Goal: Task Accomplishment & Management: Understand process/instructions

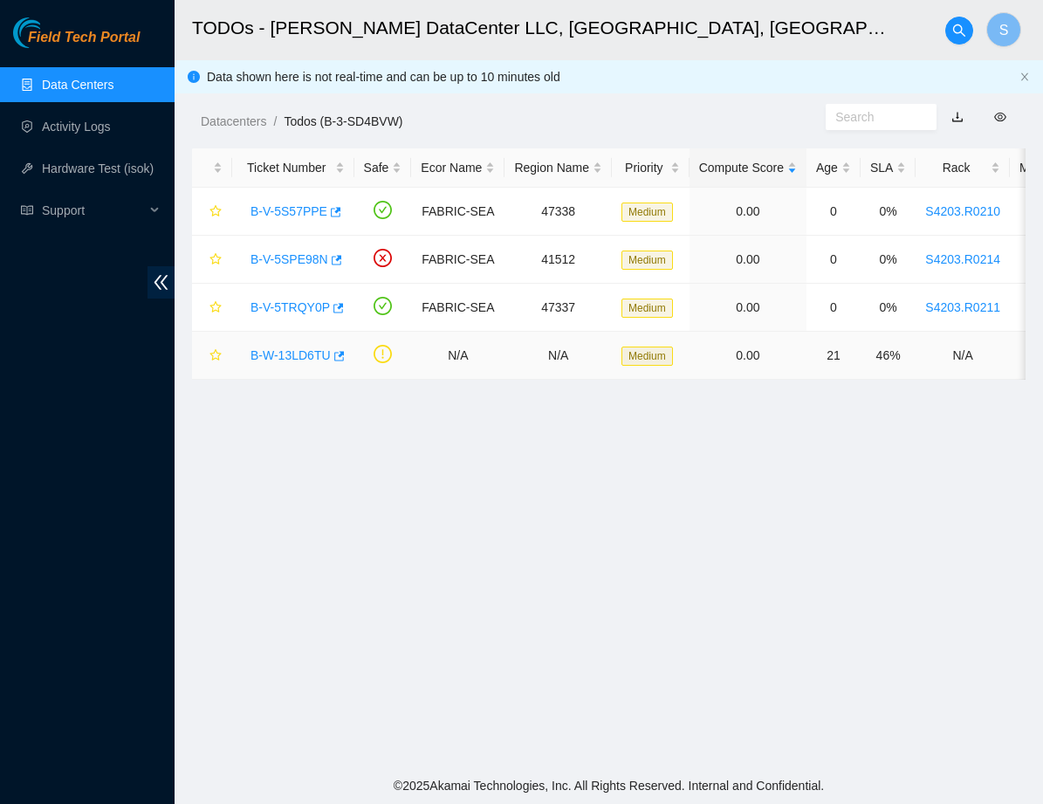
click at [285, 358] on link "B-W-13LD6TU" at bounding box center [290, 355] width 80 height 14
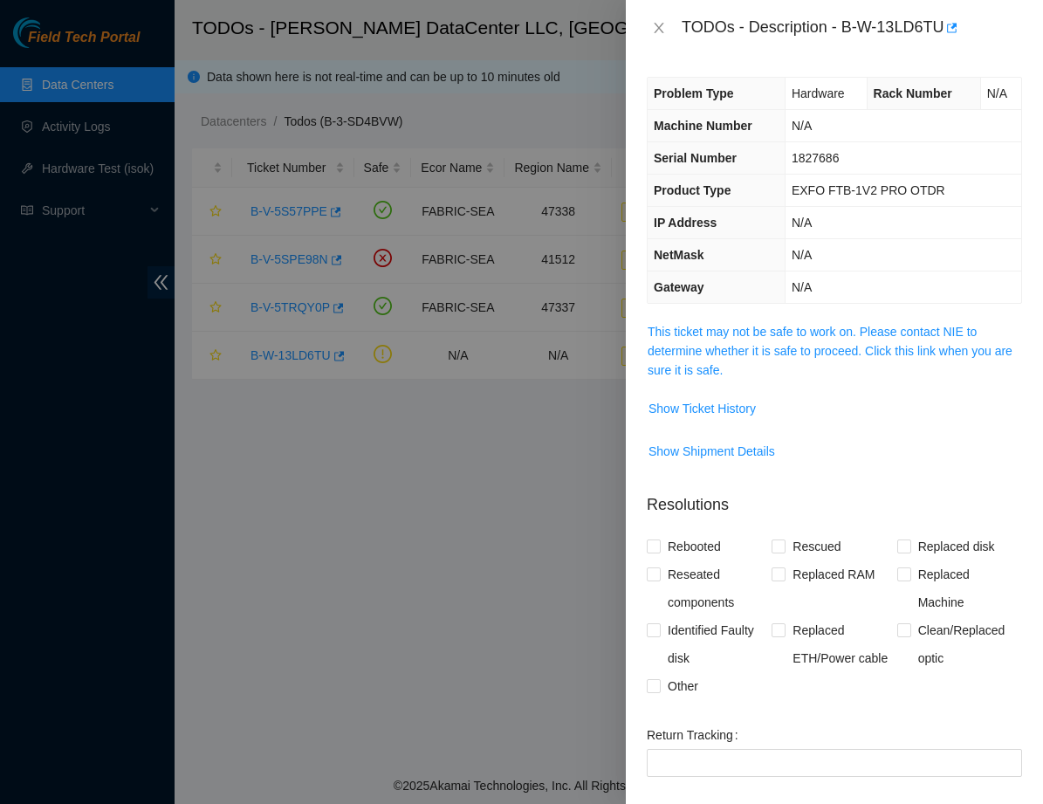
click at [804, 316] on div "Problem Type Hardware Rack Number N/A Machine Number N/A Serial Number 1827686 …" at bounding box center [834, 430] width 417 height 748
click at [804, 333] on link "This ticket may not be safe to work on. Please contact NIE to determine whether…" at bounding box center [830, 351] width 365 height 52
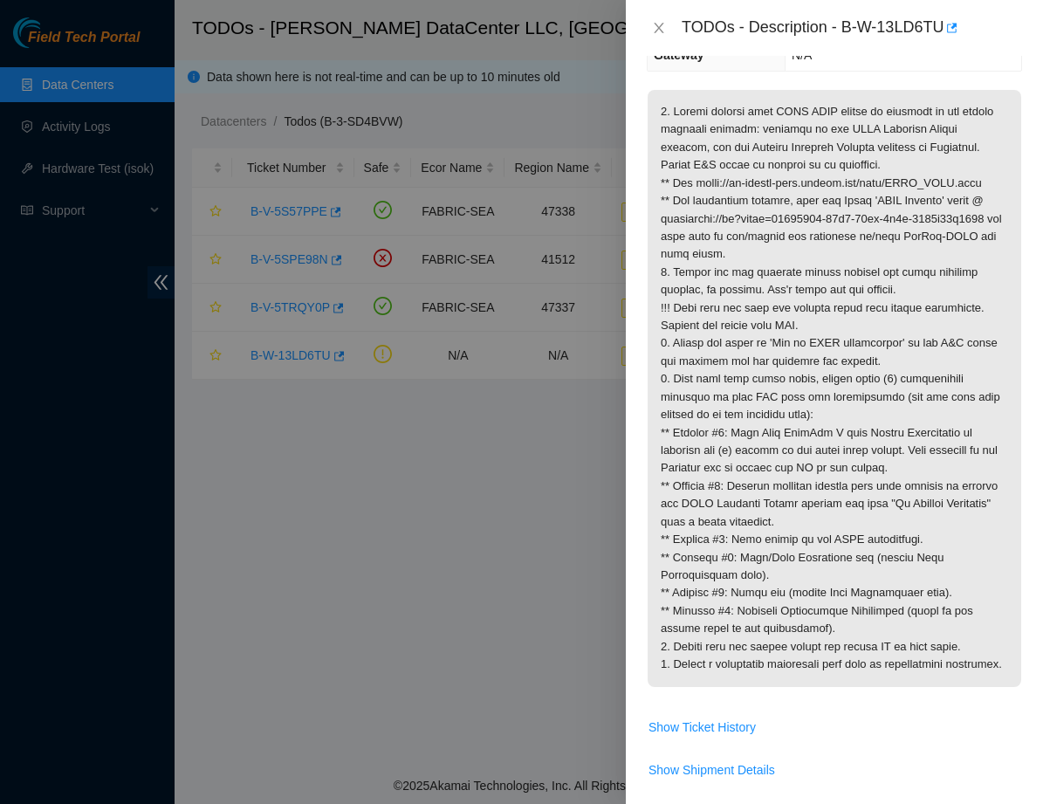
scroll to position [190, 0]
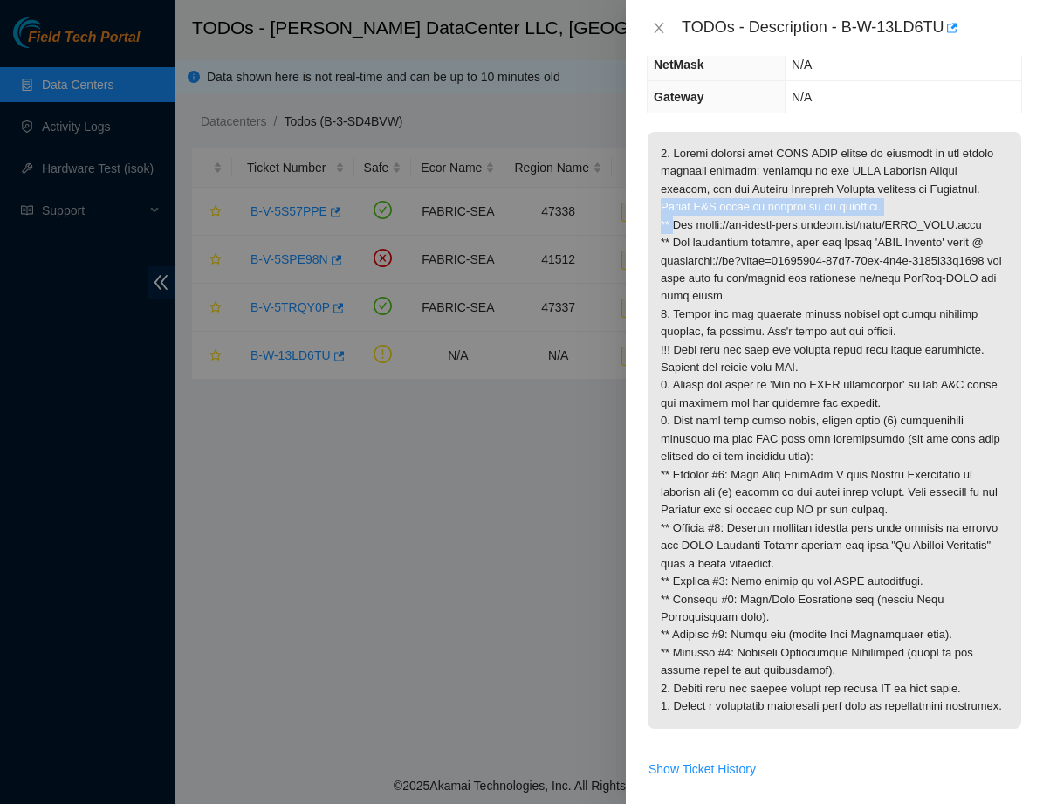
drag, startPoint x: 674, startPoint y: 225, endPoint x: 653, endPoint y: 207, distance: 27.8
click at [653, 207] on p at bounding box center [835, 430] width 374 height 597
click at [683, 237] on p at bounding box center [835, 430] width 374 height 597
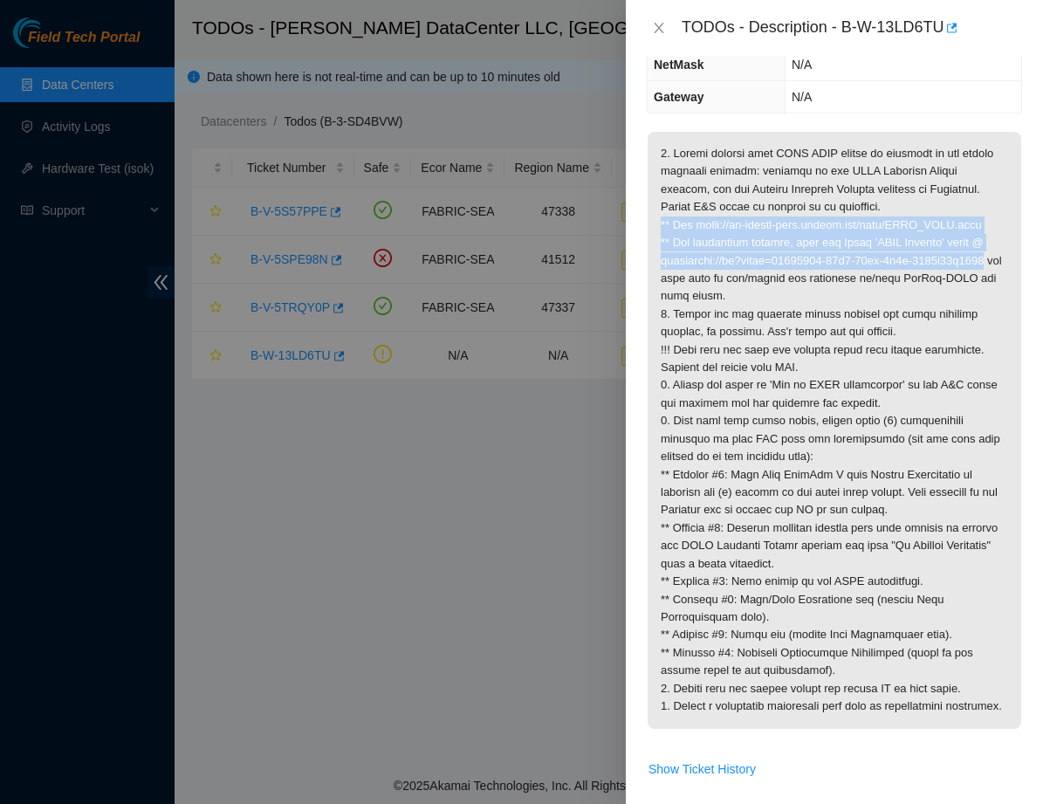
drag, startPoint x: 656, startPoint y: 226, endPoint x: 744, endPoint y: 273, distance: 99.2
click at [744, 273] on p at bounding box center [835, 430] width 374 height 597
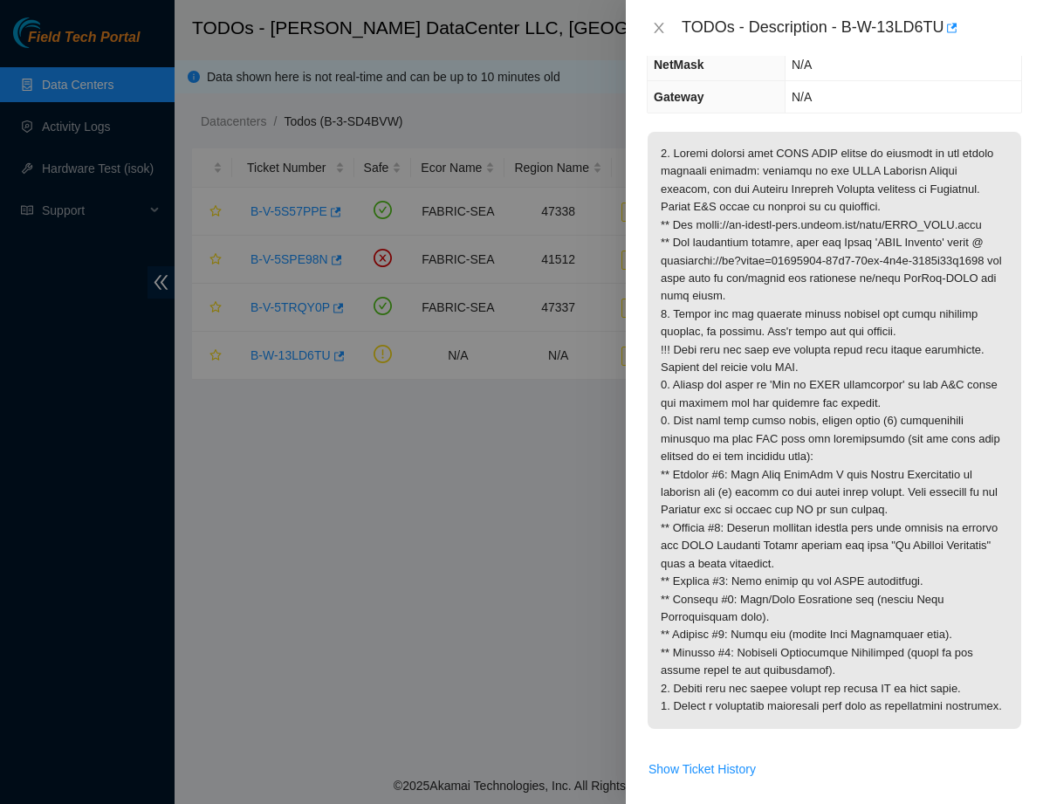
click at [849, 298] on p at bounding box center [835, 430] width 374 height 597
drag, startPoint x: 849, startPoint y: 298, endPoint x: 847, endPoint y: 285, distance: 14.1
click at [847, 285] on p at bounding box center [835, 430] width 374 height 597
click at [649, 26] on button "Close" at bounding box center [659, 28] width 24 height 17
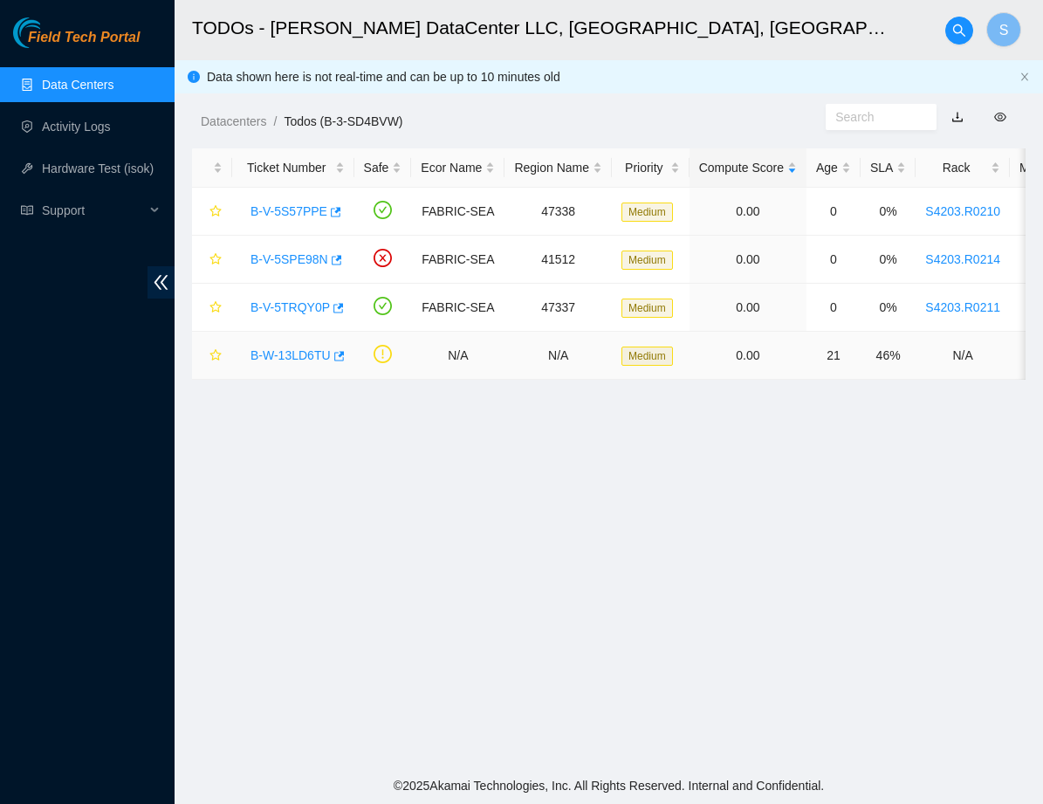
click at [307, 355] on link "B-W-13LD6TU" at bounding box center [290, 355] width 80 height 14
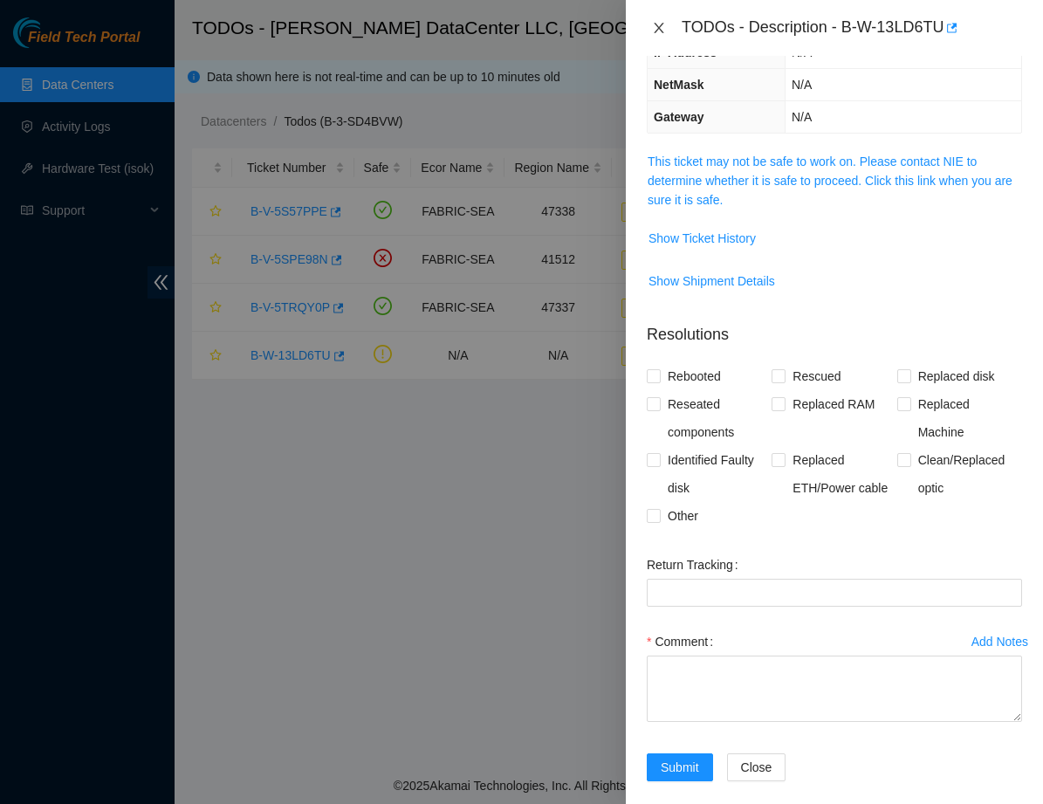
click at [655, 28] on icon "close" at bounding box center [659, 28] width 14 height 14
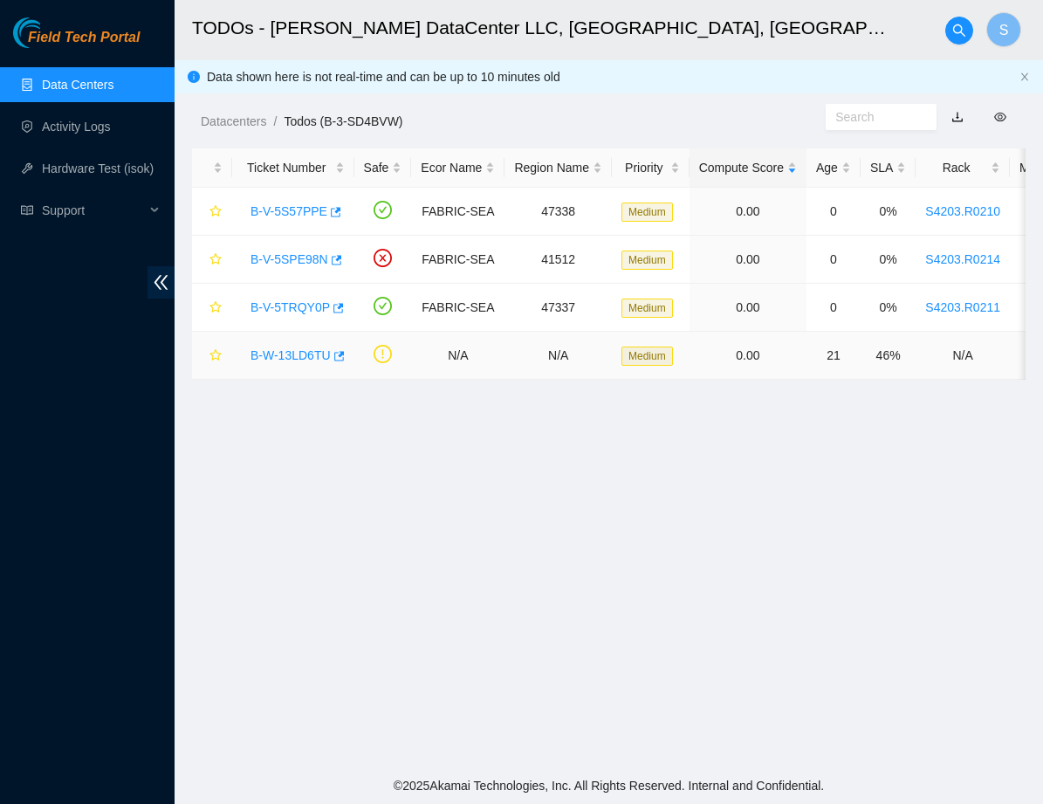
scroll to position [0, 0]
drag, startPoint x: 891, startPoint y: 360, endPoint x: 925, endPoint y: 360, distance: 34.0
click at [916, 360] on td "46%" at bounding box center [888, 356] width 55 height 48
